Goal: Information Seeking & Learning: Learn about a topic

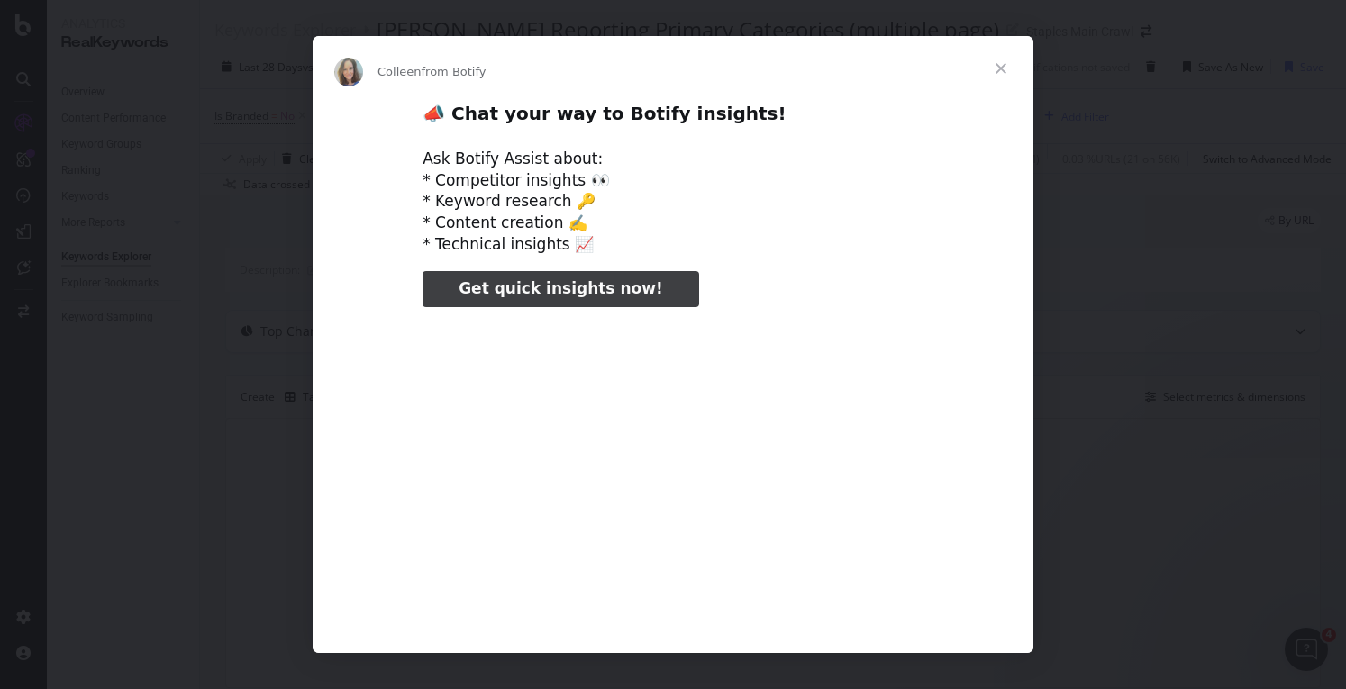
type input "80052"
click at [1010, 71] on span "Close" at bounding box center [1000, 68] width 65 height 65
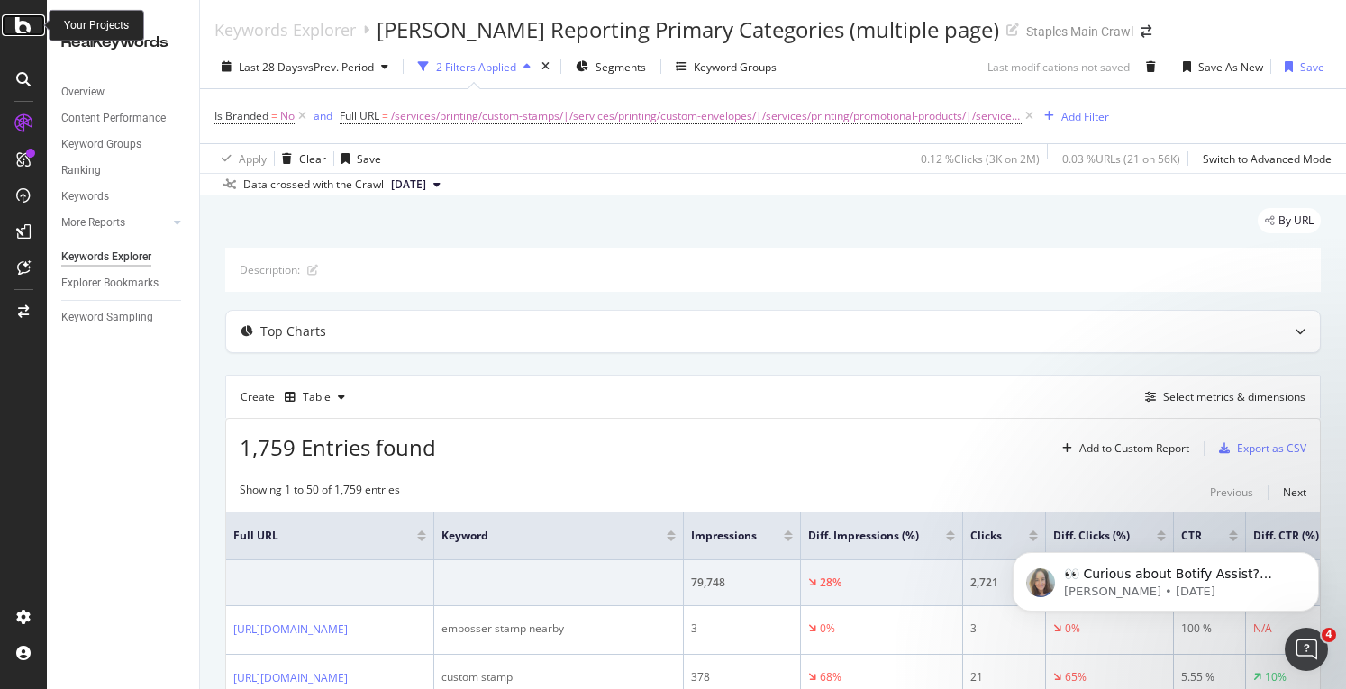
click at [24, 24] on icon at bounding box center [23, 25] width 16 height 22
